Goal: Information Seeking & Learning: Find specific fact

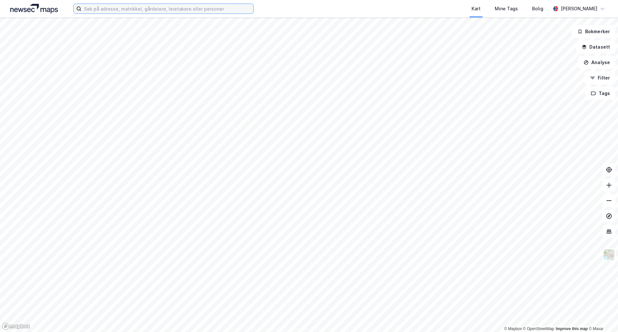
click at [112, 11] on input at bounding box center [167, 9] width 172 height 10
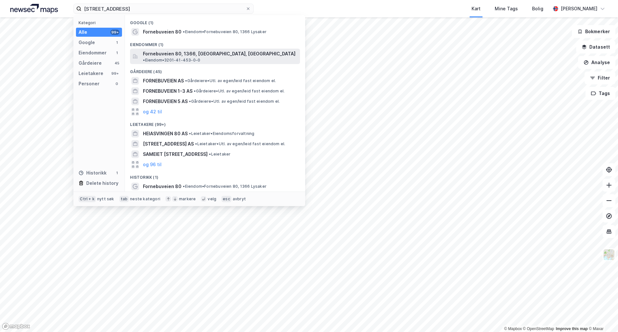
click at [158, 54] on span "Fornebuveien 80, 1366, [GEOGRAPHIC_DATA], [GEOGRAPHIC_DATA]" at bounding box center [219, 54] width 152 height 8
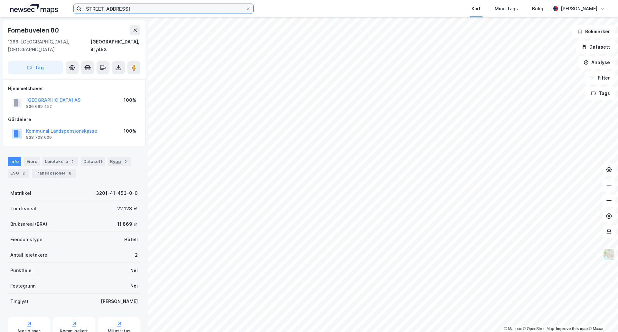
click at [126, 9] on input "[STREET_ADDRESS]" at bounding box center [163, 9] width 164 height 10
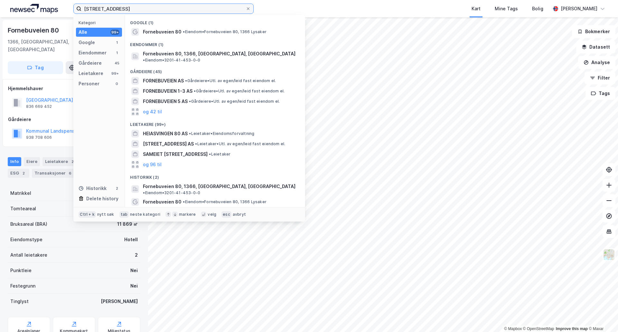
drag, startPoint x: 131, startPoint y: 7, endPoint x: 32, endPoint y: 7, distance: 99.7
click at [33, 9] on div "fornebuveien 80 Kategori Alle 99+ Google 1 Eiendommer 1 Gårdeiere 45 Leietakere…" at bounding box center [309, 8] width 618 height 17
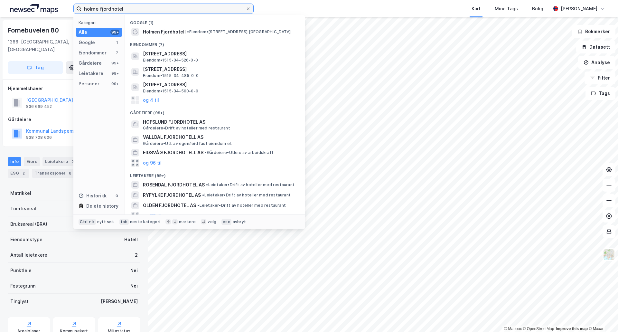
type input "holme fjordhotel"
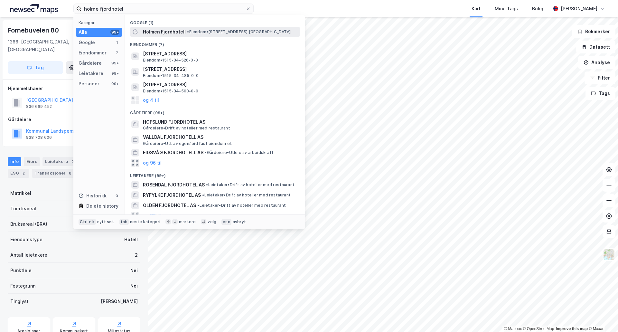
click at [174, 34] on span "Holmen Fjordhotell" at bounding box center [164, 32] width 43 height 8
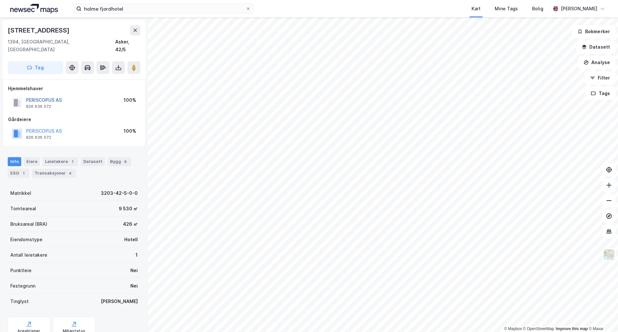
click at [0, 0] on button "PERISCOPUS AS" at bounding box center [0, 0] width 0 height 0
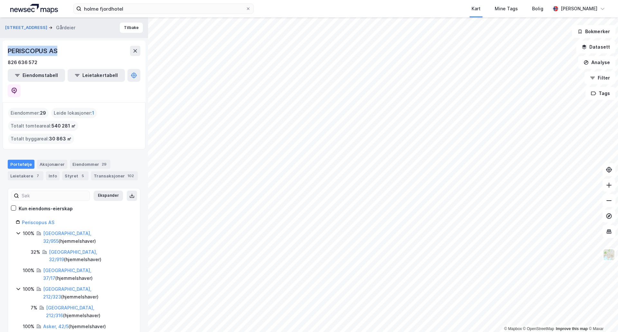
drag, startPoint x: 57, startPoint y: 51, endPoint x: 0, endPoint y: 50, distance: 56.3
click at [0, 50] on div "Slemmestadveien 64 Gårdeier Tilbake PERISCOPUS AS 826 636 572 Eiendomstabell Le…" at bounding box center [74, 174] width 148 height 314
copy div "PERISCOPUS AS"
